Goal: Task Accomplishment & Management: Use online tool/utility

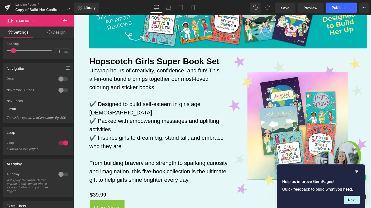
scroll to position [131, 0]
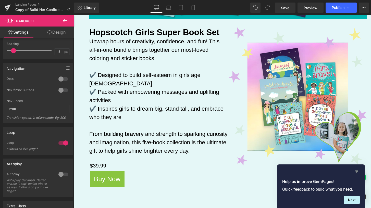
click at [356, 170] on icon "Hide survey" at bounding box center [356, 171] width 6 height 6
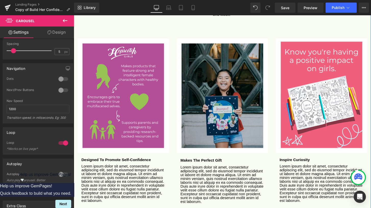
scroll to position [527, 0]
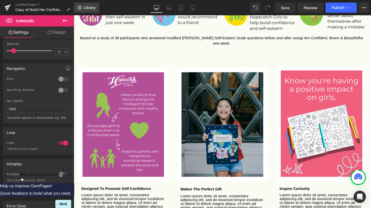
click at [94, 7] on span "Library" at bounding box center [90, 7] width 12 height 5
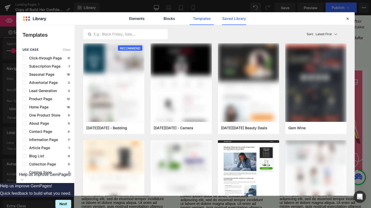
click at [232, 20] on link "Saved Library" at bounding box center [234, 18] width 24 height 13
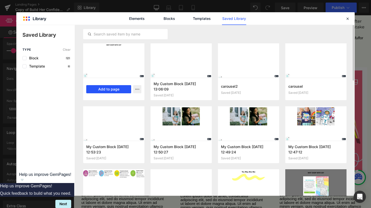
click at [120, 91] on button "Add to page" at bounding box center [108, 89] width 45 height 8
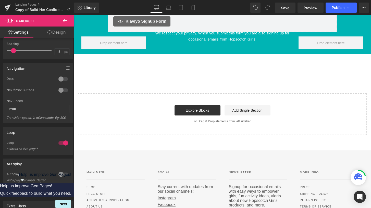
scroll to position [1457, 0]
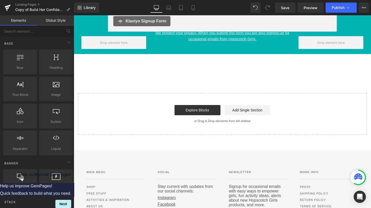
click at [215, 94] on div "Start building your page Explore Blocks Add Single Section or Drag & Drop eleme…" at bounding box center [222, 114] width 288 height 41
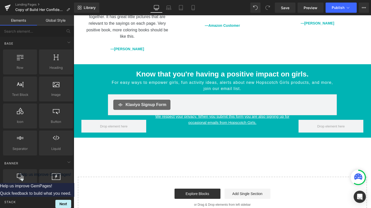
scroll to position [1373, 0]
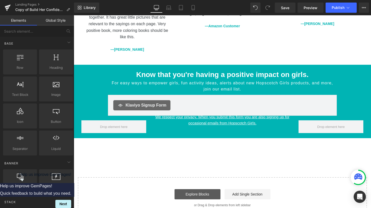
click at [200, 189] on link "Explore Blocks" at bounding box center [197, 194] width 46 height 10
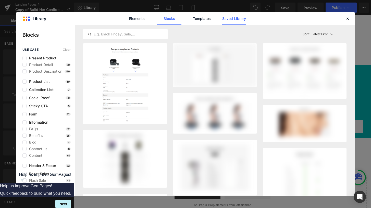
click at [232, 19] on link "Saved Library" at bounding box center [234, 18] width 24 height 13
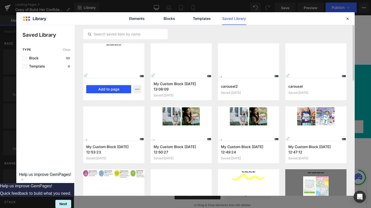
click at [118, 89] on button "Add to page" at bounding box center [108, 89] width 45 height 8
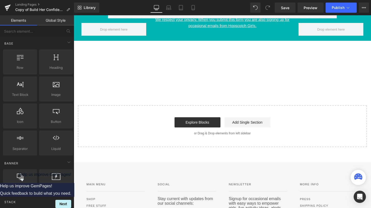
scroll to position [1470, 0]
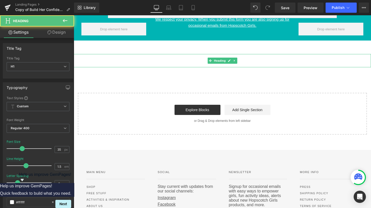
click at [151, 54] on div "WHY SHOP WITH US? Heading" at bounding box center [222, 61] width 297 height 14
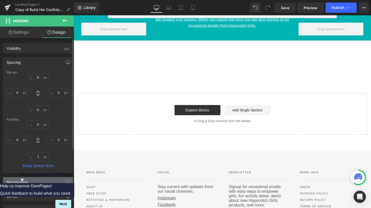
click at [38, 180] on div "Background" at bounding box center [38, 182] width 70 height 10
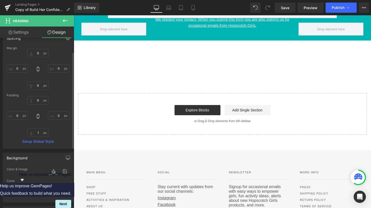
scroll to position [24, 0]
click at [52, 190] on icon at bounding box center [53, 190] width 2 height 2
click at [42, 190] on input "none" at bounding box center [32, 190] width 33 height 6
type input "00b"
type input "100"
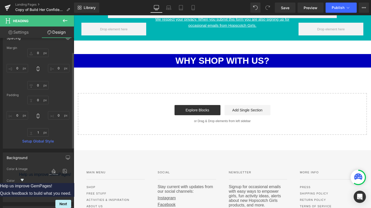
type input "00b4"
type input "27"
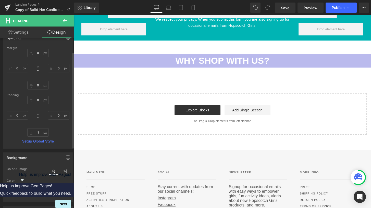
type input "00b4b"
type input "0"
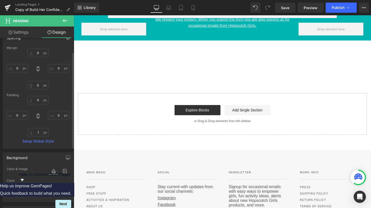
type input "00b4b4"
type input "100"
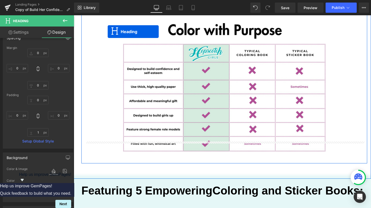
scroll to position [819, 0]
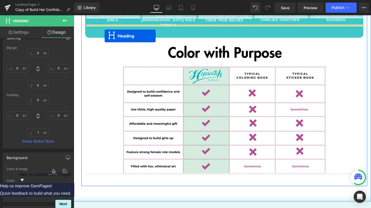
drag, startPoint x: 208, startPoint y: 48, endPoint x: 105, endPoint y: 36, distance: 104.5
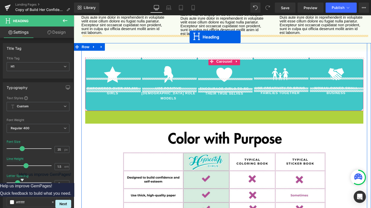
scroll to position [723, 0]
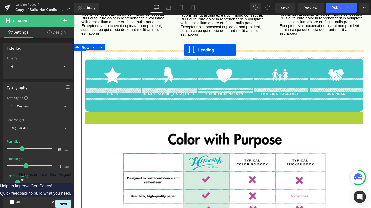
drag, startPoint x: 213, startPoint y: 77, endPoint x: 184, endPoint y: 49, distance: 39.5
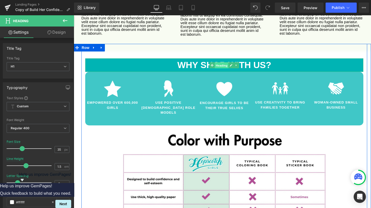
click at [220, 62] on span "Heading" at bounding box center [222, 65] width 14 height 6
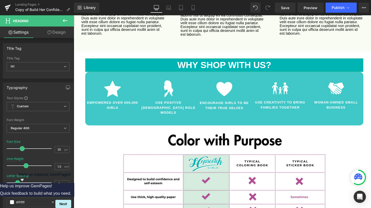
click at [61, 34] on link "Design" at bounding box center [56, 32] width 37 height 11
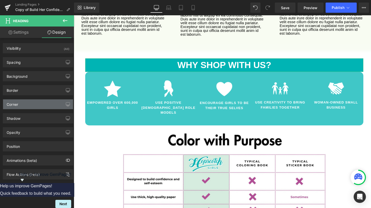
click at [26, 103] on div "Corner" at bounding box center [38, 104] width 70 height 10
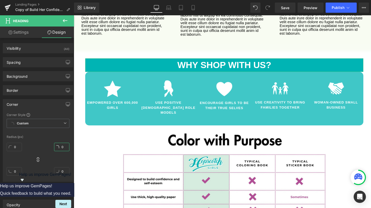
click at [61, 147] on input "0" at bounding box center [61, 147] width 15 height 8
type input "2"
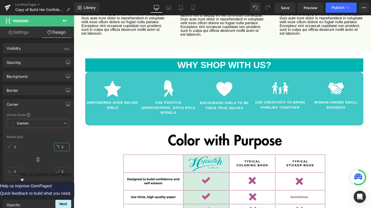
type input "25"
type input "2"
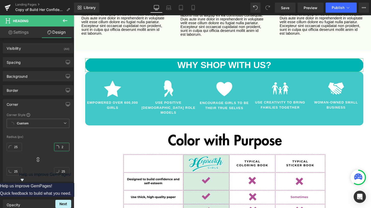
type input "2"
type input "20"
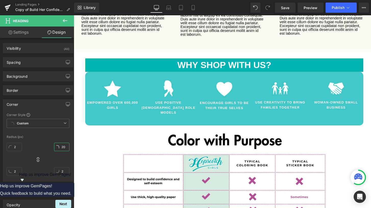
type input "20"
click at [24, 34] on link "Settings" at bounding box center [18, 32] width 37 height 11
type input "100"
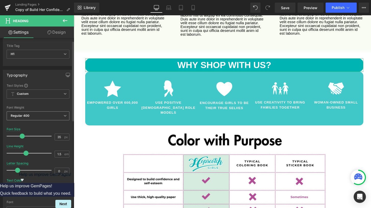
scroll to position [5, 0]
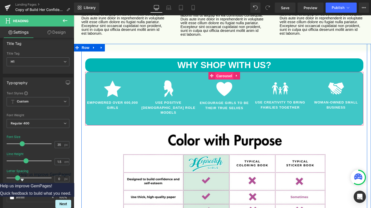
click at [219, 72] on span "Carousel" at bounding box center [224, 76] width 18 height 8
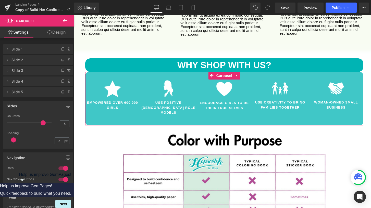
click at [54, 34] on link "Design" at bounding box center [56, 32] width 37 height 11
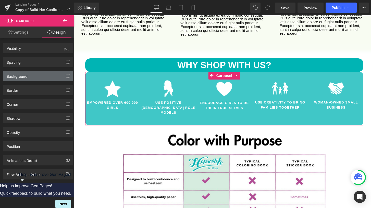
click at [34, 79] on div "Background" at bounding box center [38, 76] width 70 height 10
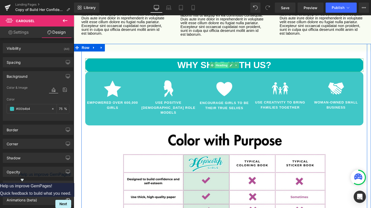
click at [218, 62] on span "Heading" at bounding box center [222, 65] width 14 height 6
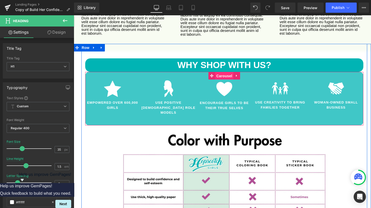
click at [222, 72] on span "Carousel" at bounding box center [224, 76] width 18 height 8
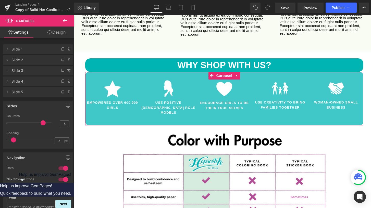
click at [62, 34] on link "Design" at bounding box center [56, 32] width 37 height 11
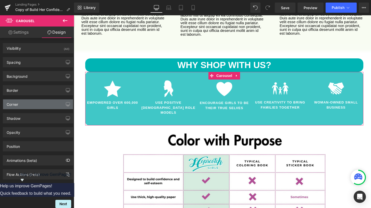
click at [44, 108] on div "Corner" at bounding box center [38, 104] width 70 height 10
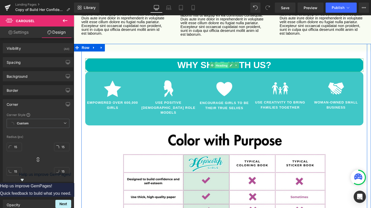
click at [224, 62] on span "Heading" at bounding box center [222, 65] width 14 height 6
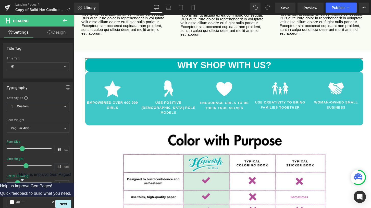
click at [60, 31] on link "Design" at bounding box center [56, 32] width 37 height 11
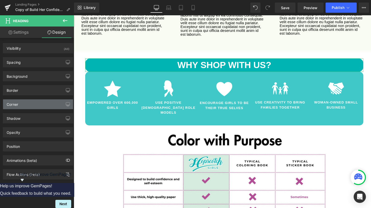
click at [31, 105] on div "Corner" at bounding box center [38, 104] width 70 height 10
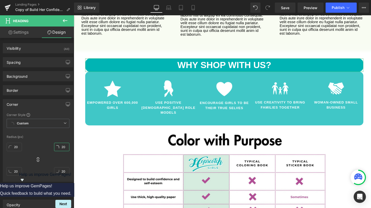
click at [61, 146] on input "20" at bounding box center [61, 147] width 15 height 8
type input "1"
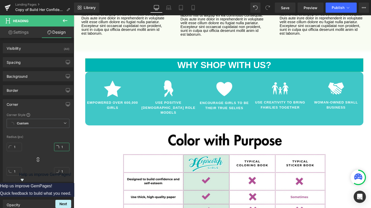
type input "15"
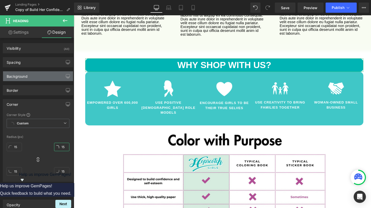
type input "15"
click at [51, 73] on div "Background" at bounding box center [38, 76] width 70 height 10
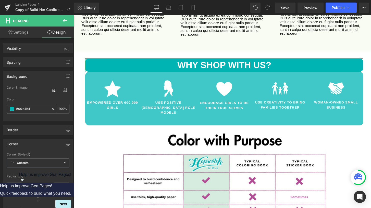
click at [60, 109] on input "100" at bounding box center [61, 109] width 5 height 6
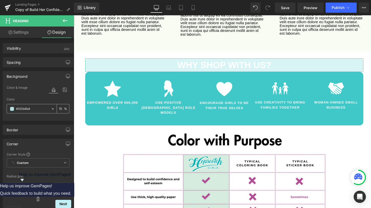
type input "1"
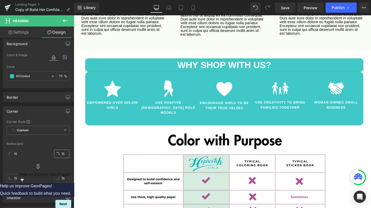
scroll to position [34, 0]
type input "75"
click at [38, 165] on icon at bounding box center [37, 165] width 5 height 5
click at [36, 168] on span at bounding box center [37, 166] width 5 height 6
click at [37, 166] on icon at bounding box center [37, 165] width 5 height 5
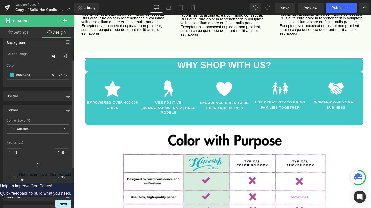
click at [62, 177] on input "15" at bounding box center [61, 177] width 15 height 8
click at [16, 178] on input "15" at bounding box center [14, 177] width 15 height 8
type input "5"
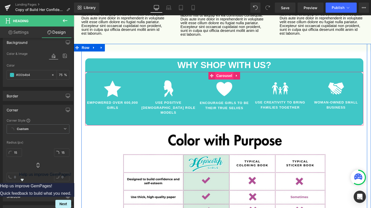
click at [223, 72] on span "Carousel" at bounding box center [224, 76] width 18 height 8
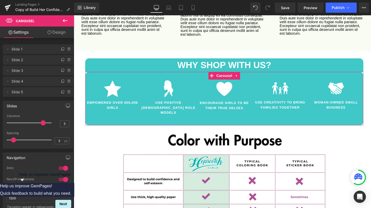
click at [59, 30] on link "Design" at bounding box center [56, 32] width 37 height 11
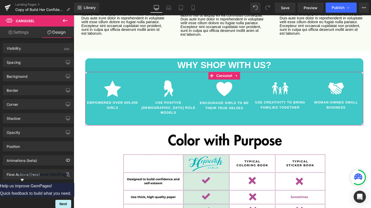
type input "15"
click at [28, 104] on div "Corner" at bounding box center [38, 104] width 70 height 10
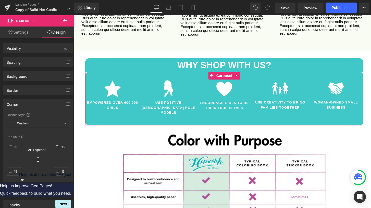
click at [37, 161] on icon at bounding box center [37, 159] width 5 height 5
click at [61, 148] on input "15" at bounding box center [61, 147] width 15 height 8
type input "0"
click at [18, 148] on input "15" at bounding box center [14, 147] width 15 height 8
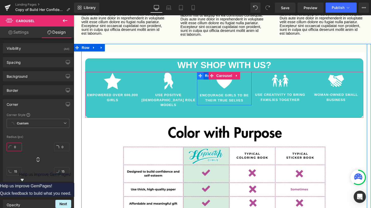
drag, startPoint x: 204, startPoint y: 64, endPoint x: 202, endPoint y: 69, distance: 5.4
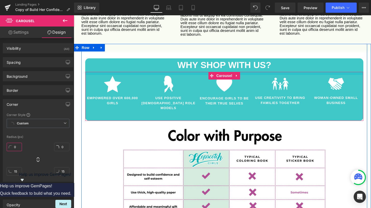
drag, startPoint x: 182, startPoint y: 65, endPoint x: 182, endPoint y: 68, distance: 3.1
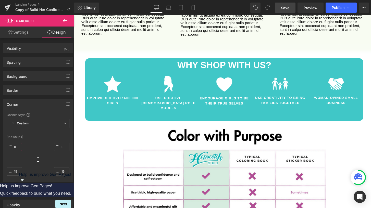
type input "0"
click at [284, 12] on link "Save" at bounding box center [285, 8] width 21 height 10
click at [288, 10] on link "Save" at bounding box center [285, 8] width 21 height 10
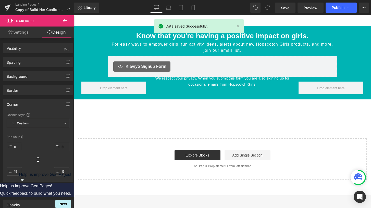
scroll to position [1422, 0]
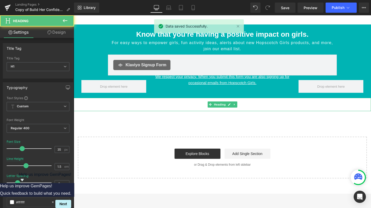
click at [272, 98] on h1 "WHY SHOP WITH US?" at bounding box center [222, 105] width 297 height 14
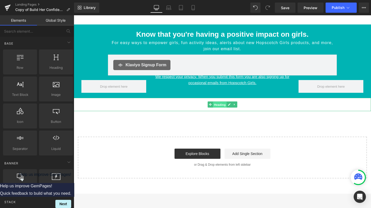
click at [222, 102] on span "Heading" at bounding box center [220, 105] width 14 height 6
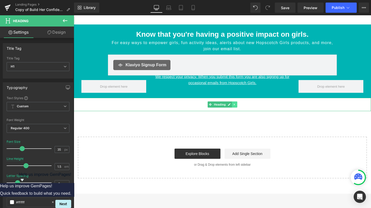
click at [237, 101] on link at bounding box center [234, 104] width 5 height 6
click at [237, 103] on icon at bounding box center [237, 104] width 3 height 3
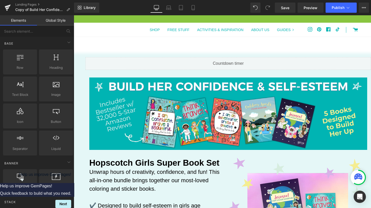
scroll to position [0, 0]
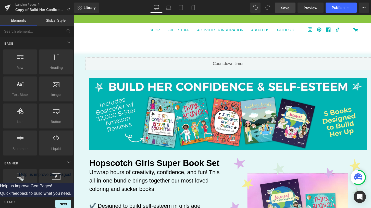
click at [285, 7] on span "Save" at bounding box center [285, 7] width 8 height 5
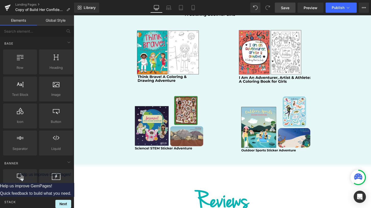
scroll to position [1081, 0]
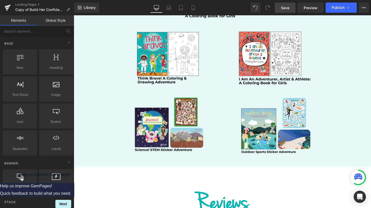
click at [284, 11] on link "Save" at bounding box center [285, 8] width 21 height 10
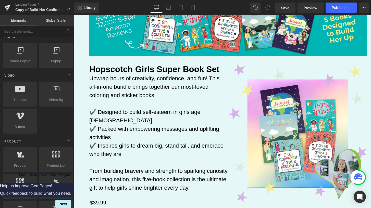
scroll to position [0, 0]
